Goal: Transaction & Acquisition: Purchase product/service

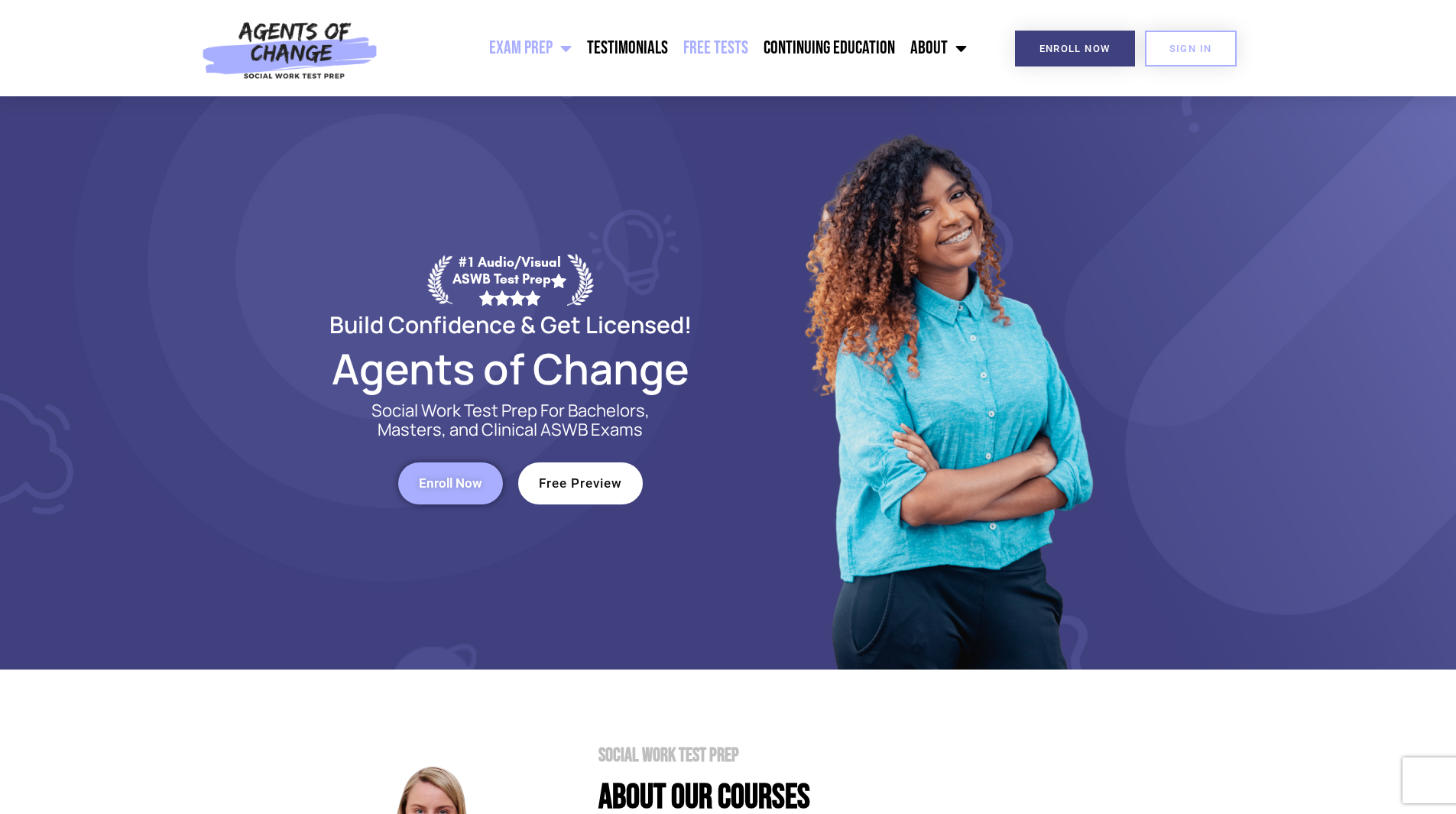
click at [726, 52] on link "Free Tests" at bounding box center [715, 48] width 80 height 39
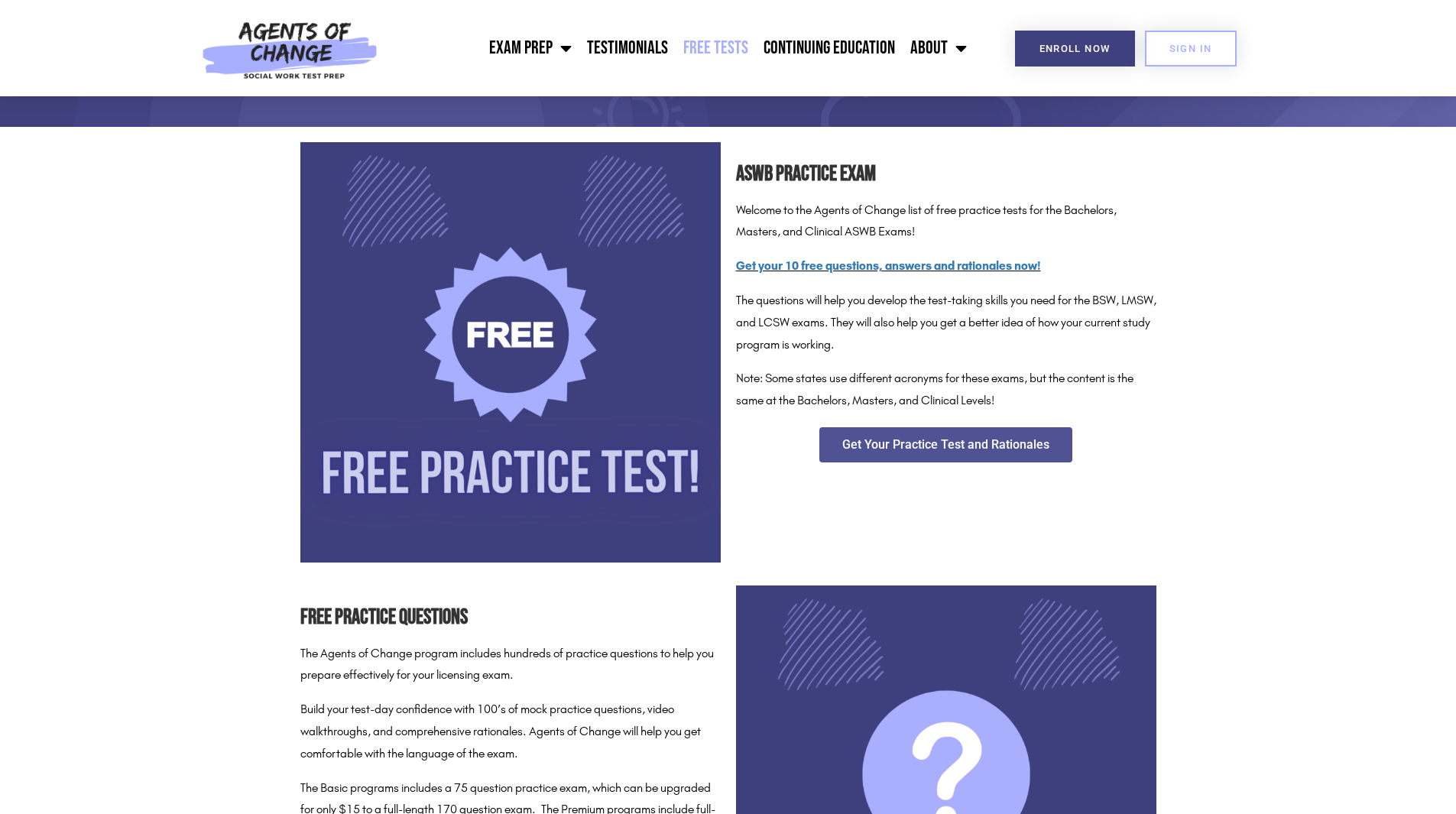
scroll to position [153, 0]
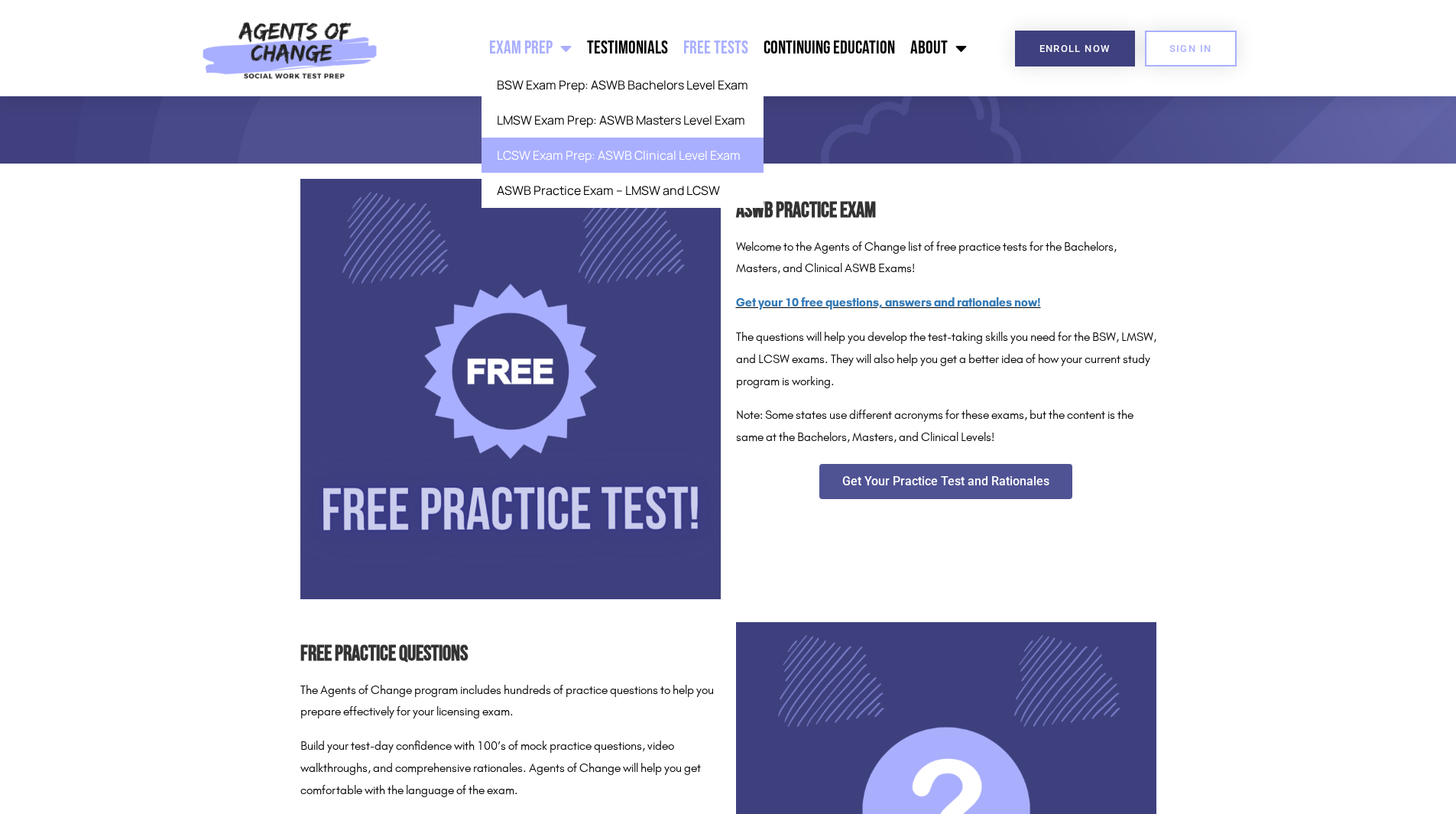
click at [597, 152] on link "LCSW Exam Prep: ASWB Clinical Level Exam" at bounding box center [623, 155] width 282 height 35
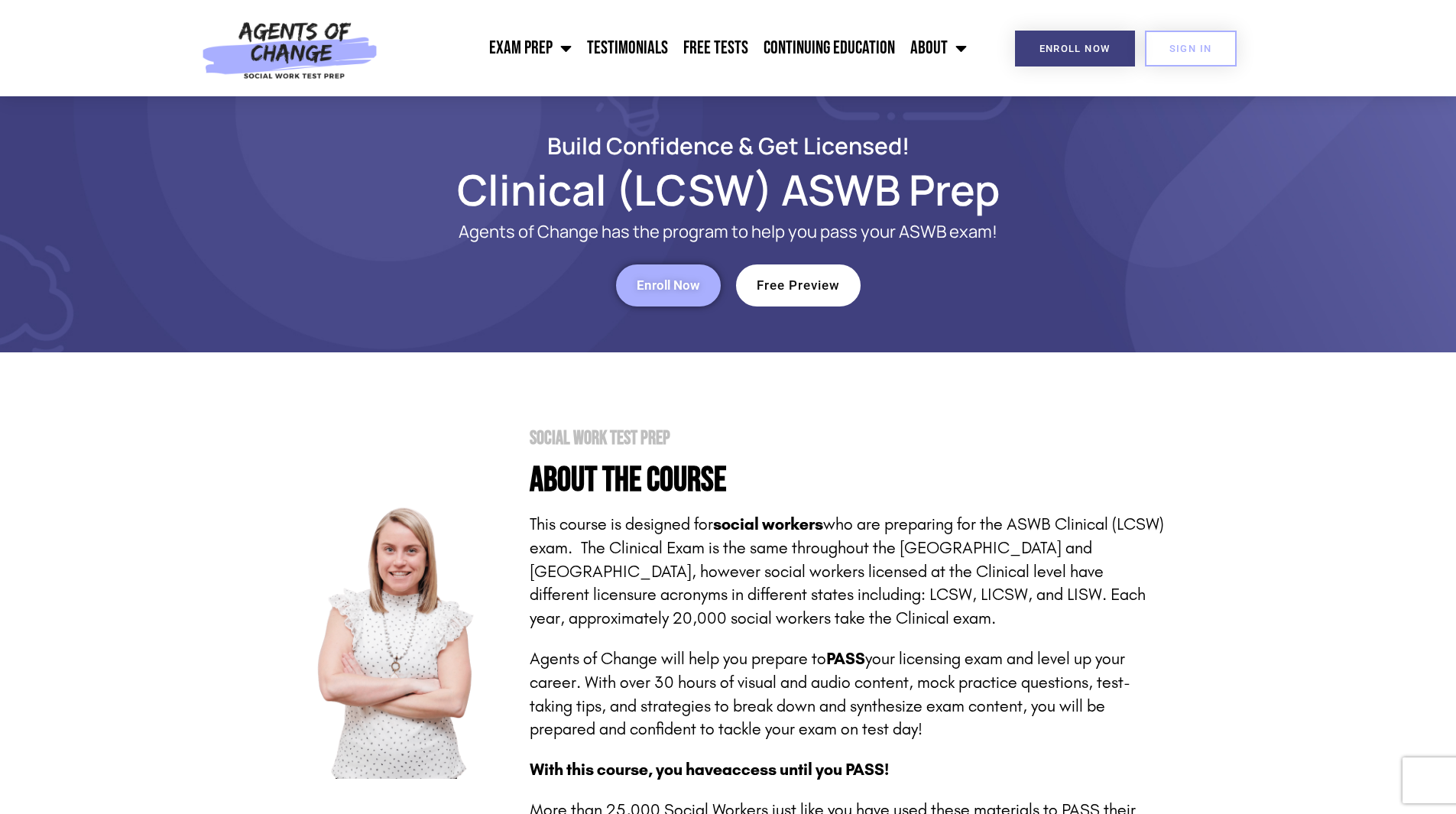
click at [650, 286] on span "Enroll Now" at bounding box center [668, 285] width 63 height 13
